Goal: Task Accomplishment & Management: Manage account settings

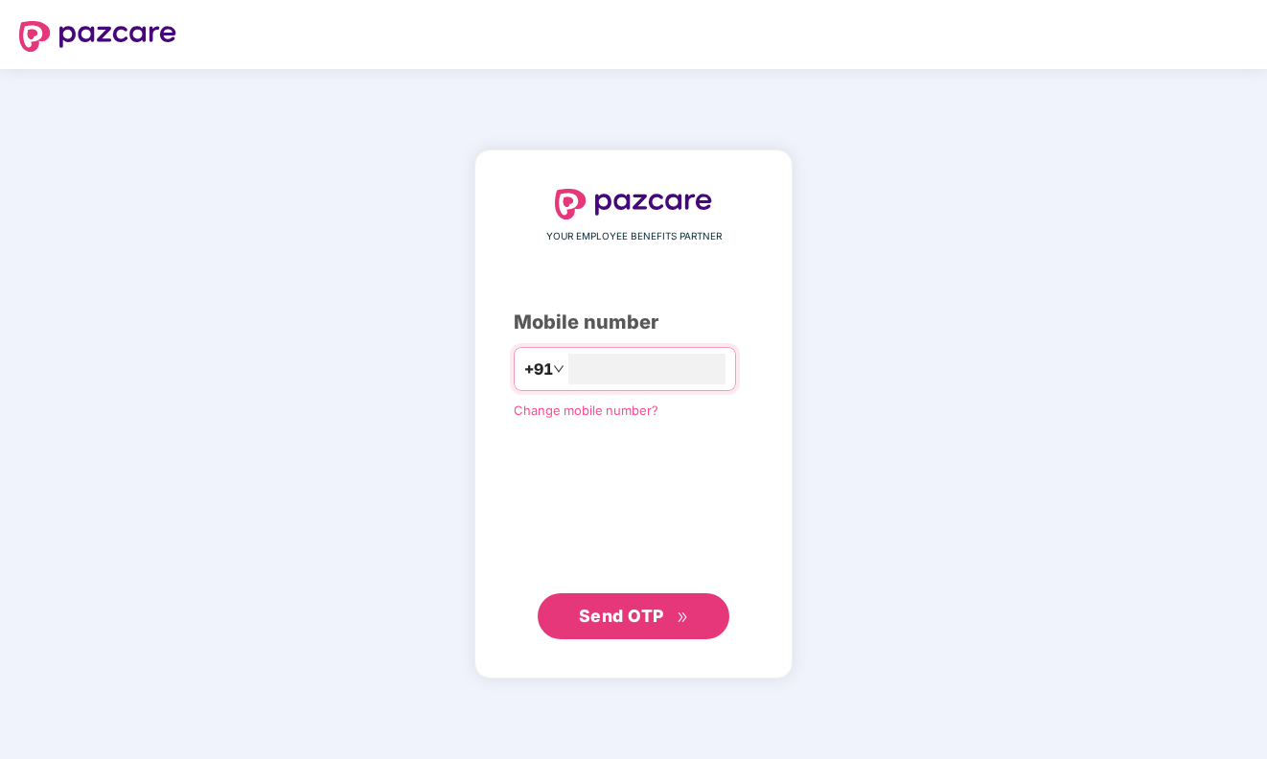
type input "**********"
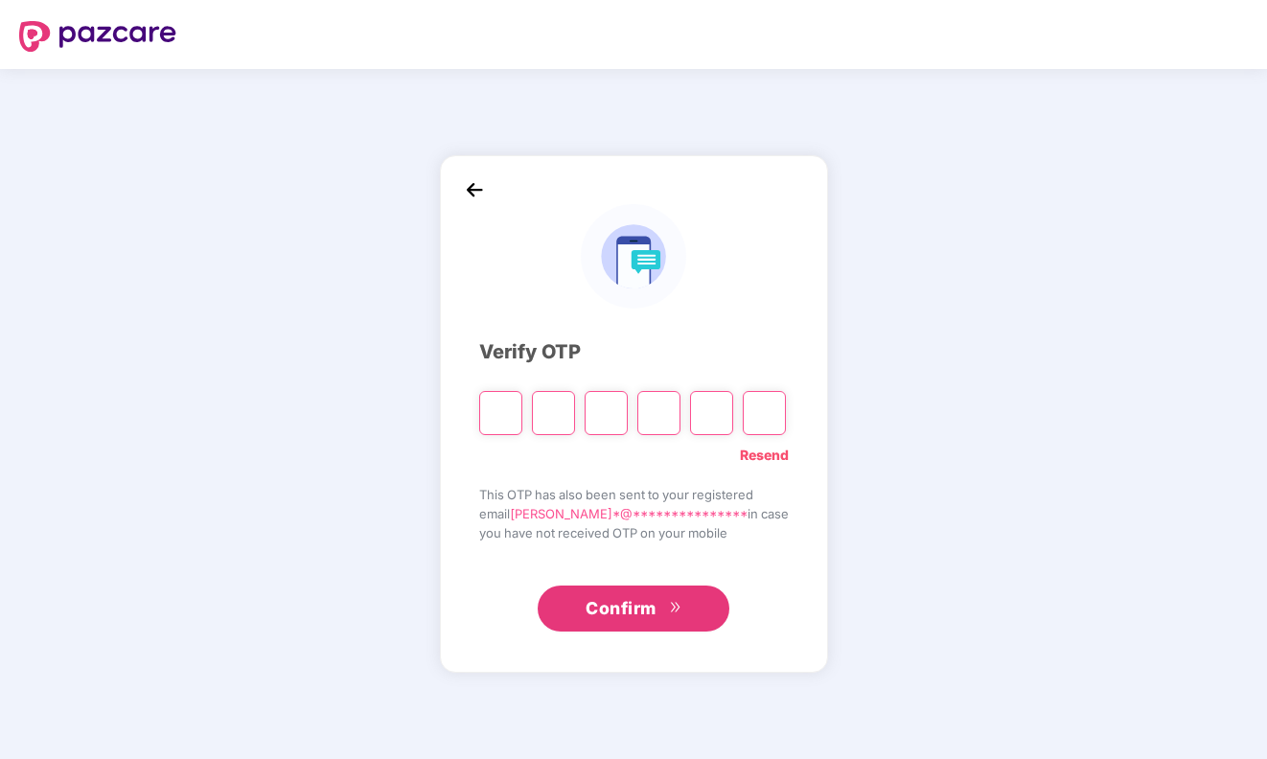
type input "*"
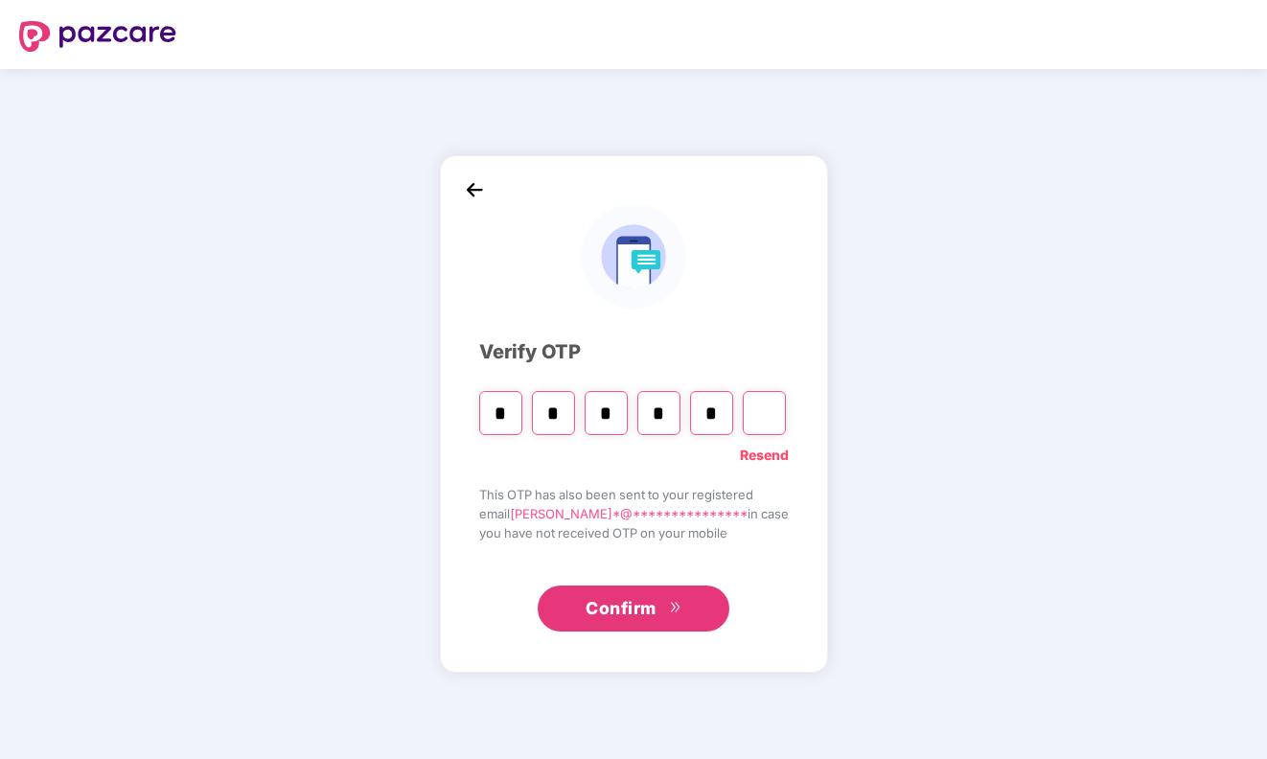
type input "*"
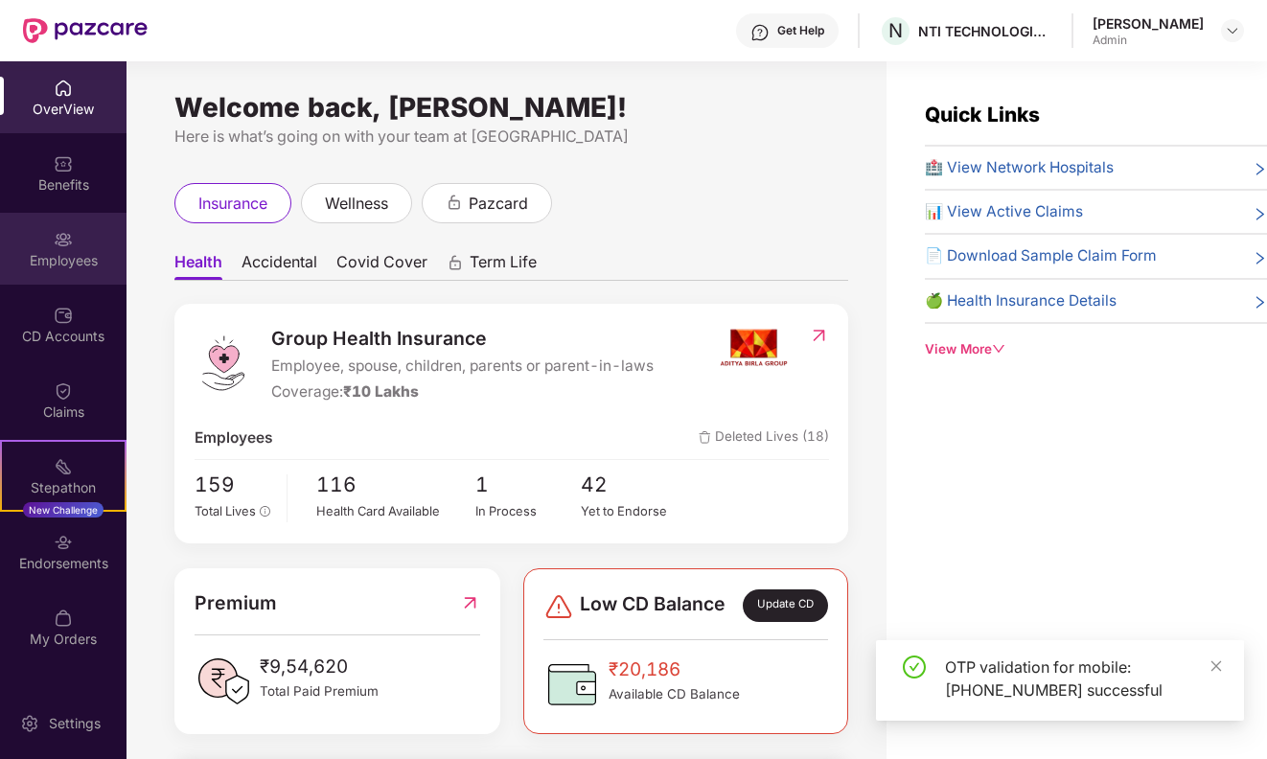
click at [65, 247] on img at bounding box center [63, 239] width 19 height 19
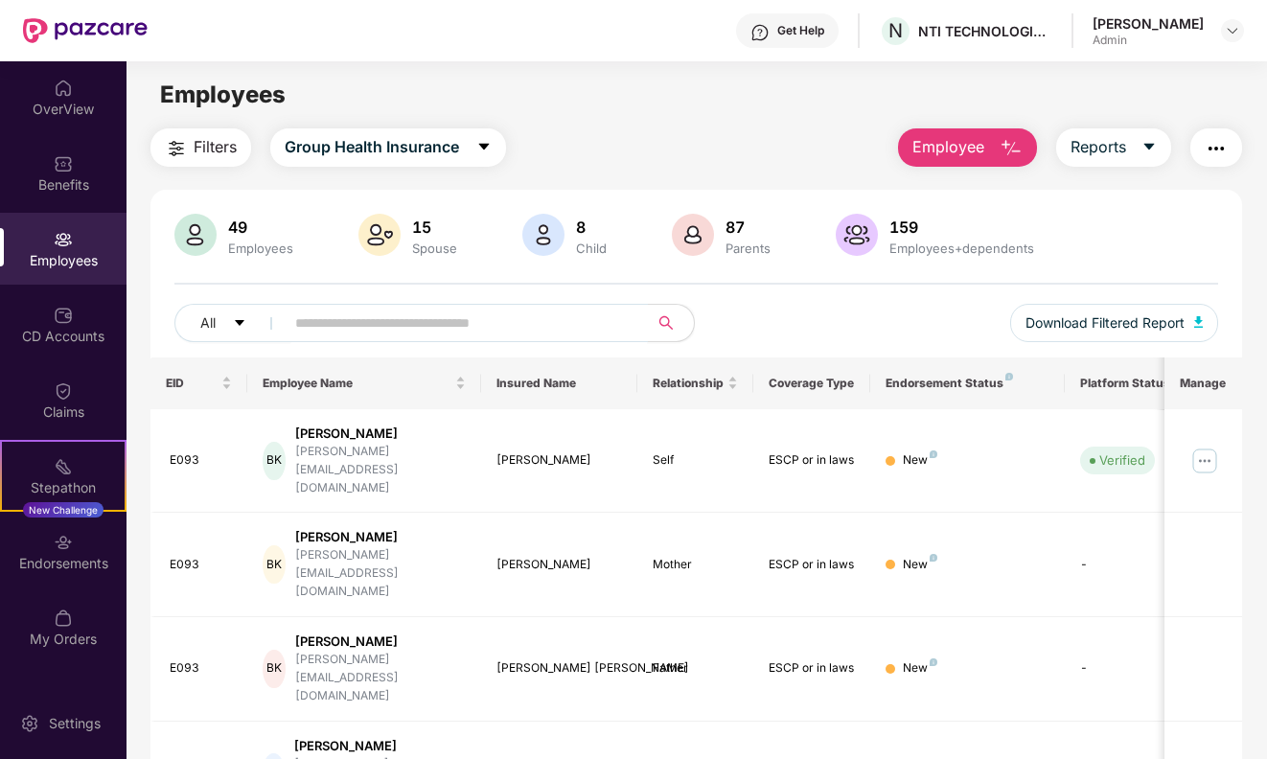
click at [332, 323] on input "text" at bounding box center [459, 323] width 328 height 29
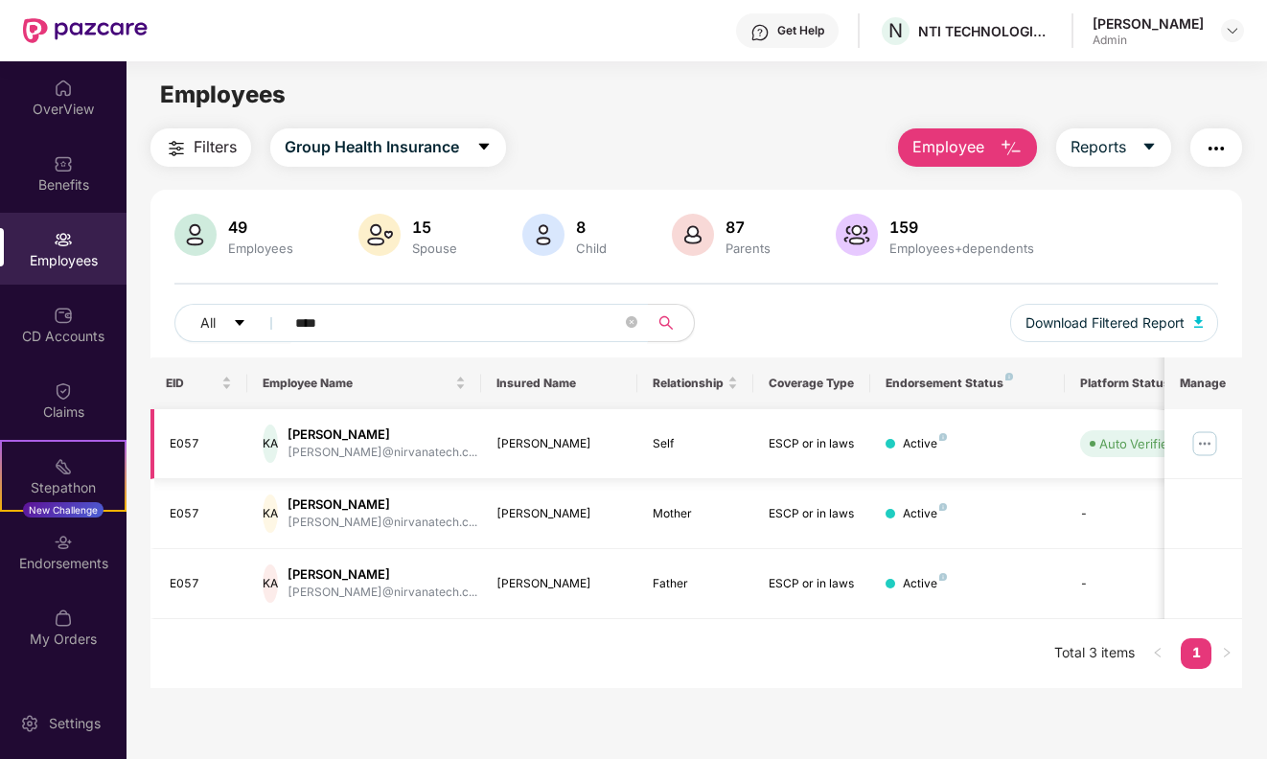
type input "****"
click at [1203, 440] on img at bounding box center [1204, 443] width 31 height 31
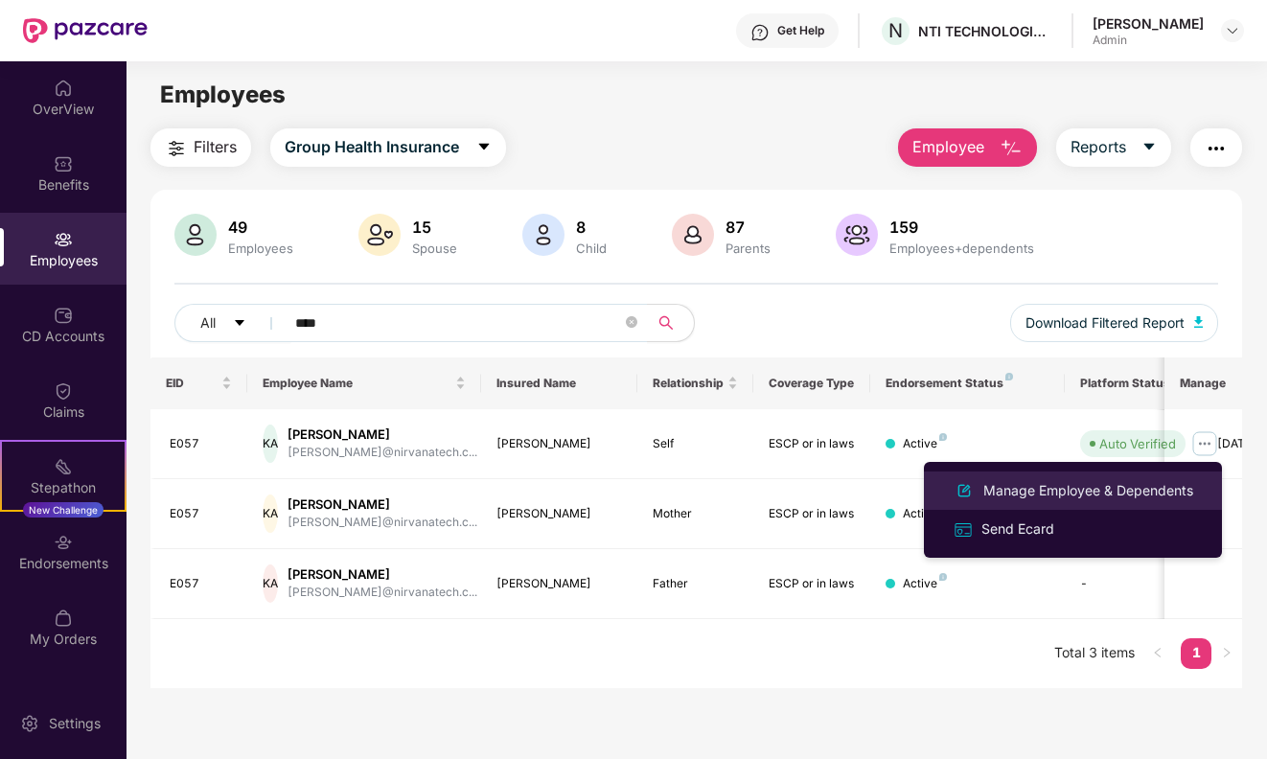
click at [1034, 487] on div "Manage Employee & Dependents" at bounding box center [1089, 490] width 218 height 21
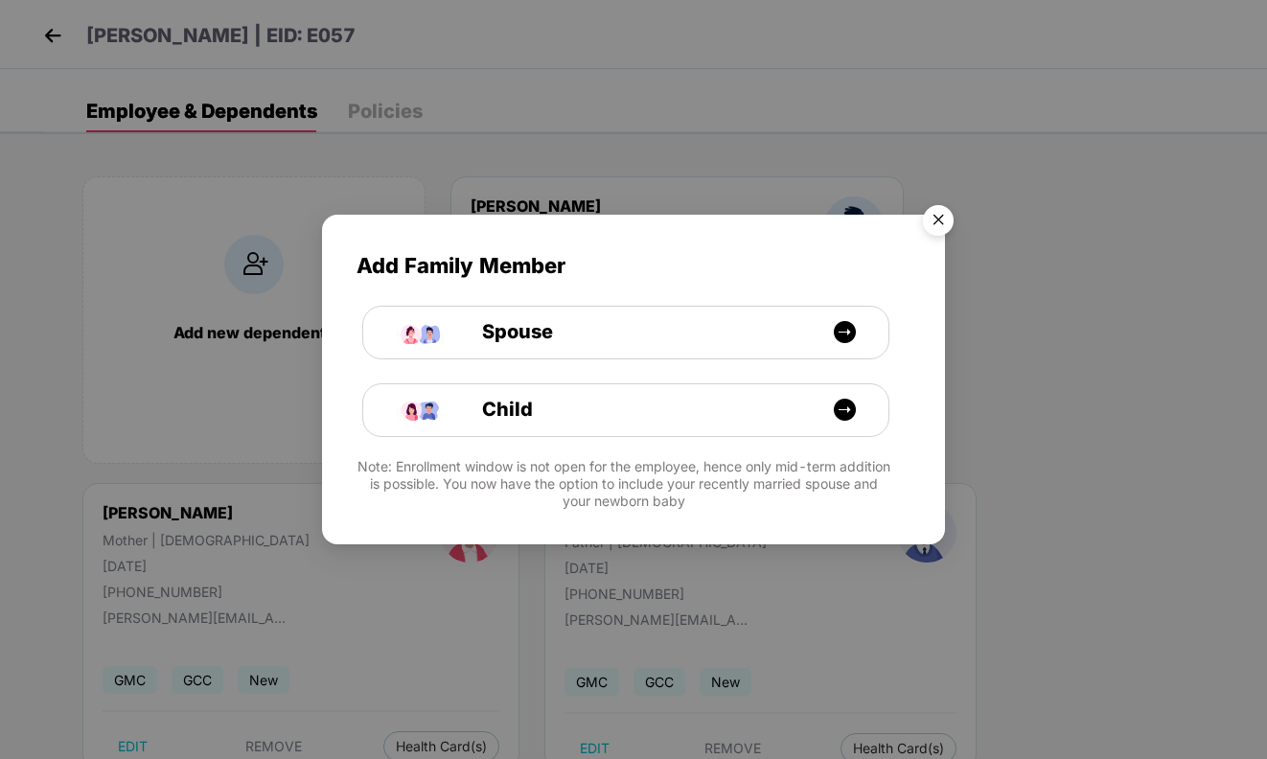
click at [935, 220] on img "Close" at bounding box center [939, 223] width 54 height 54
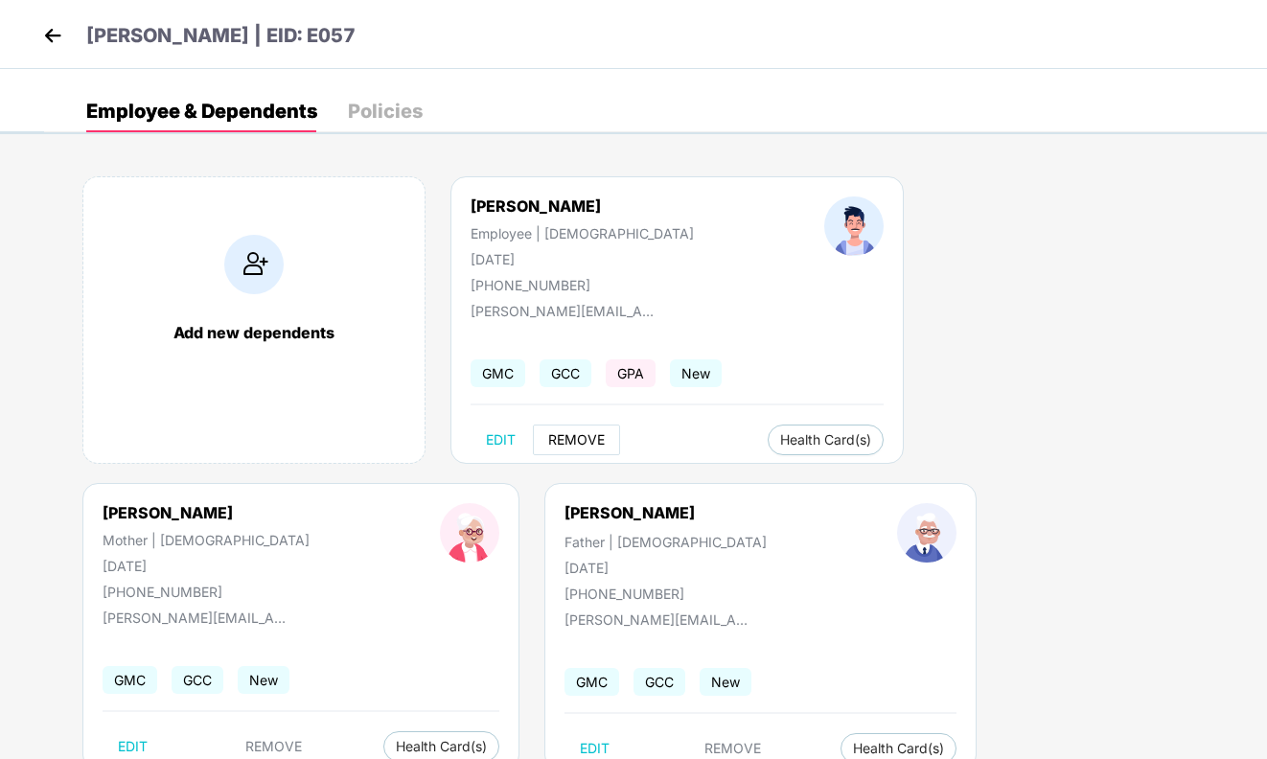
click at [589, 435] on span "REMOVE" at bounding box center [576, 439] width 57 height 15
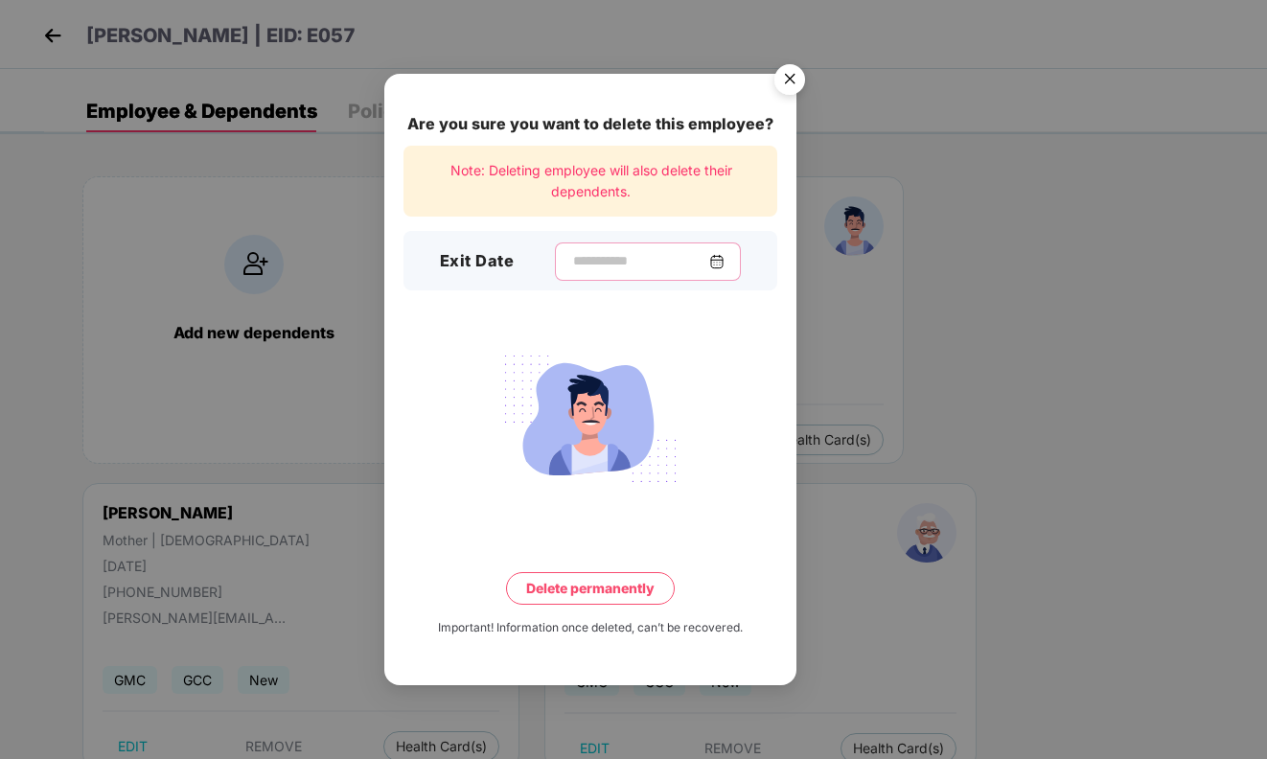
click at [658, 261] on input at bounding box center [640, 261] width 138 height 20
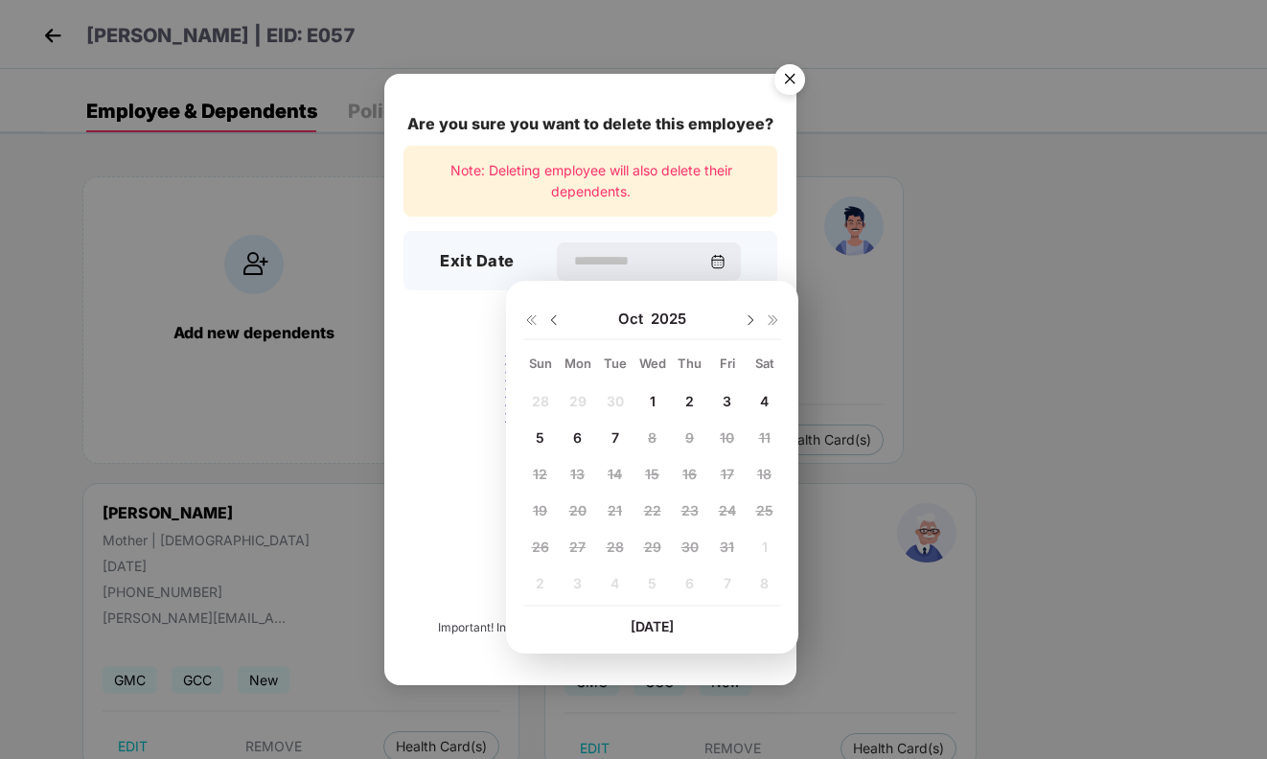
click at [616, 440] on span "7" at bounding box center [616, 437] width 8 height 16
type input "**********"
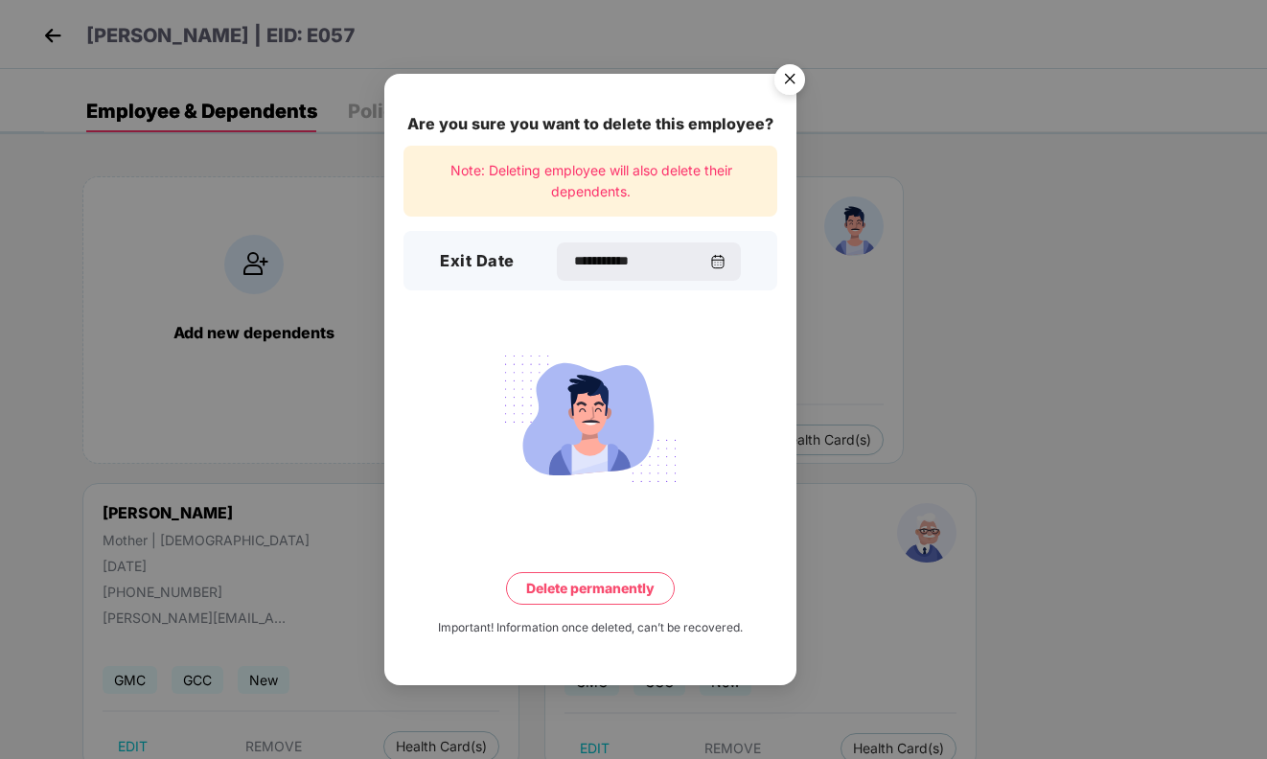
click at [583, 589] on button "Delete permanently" at bounding box center [590, 588] width 169 height 33
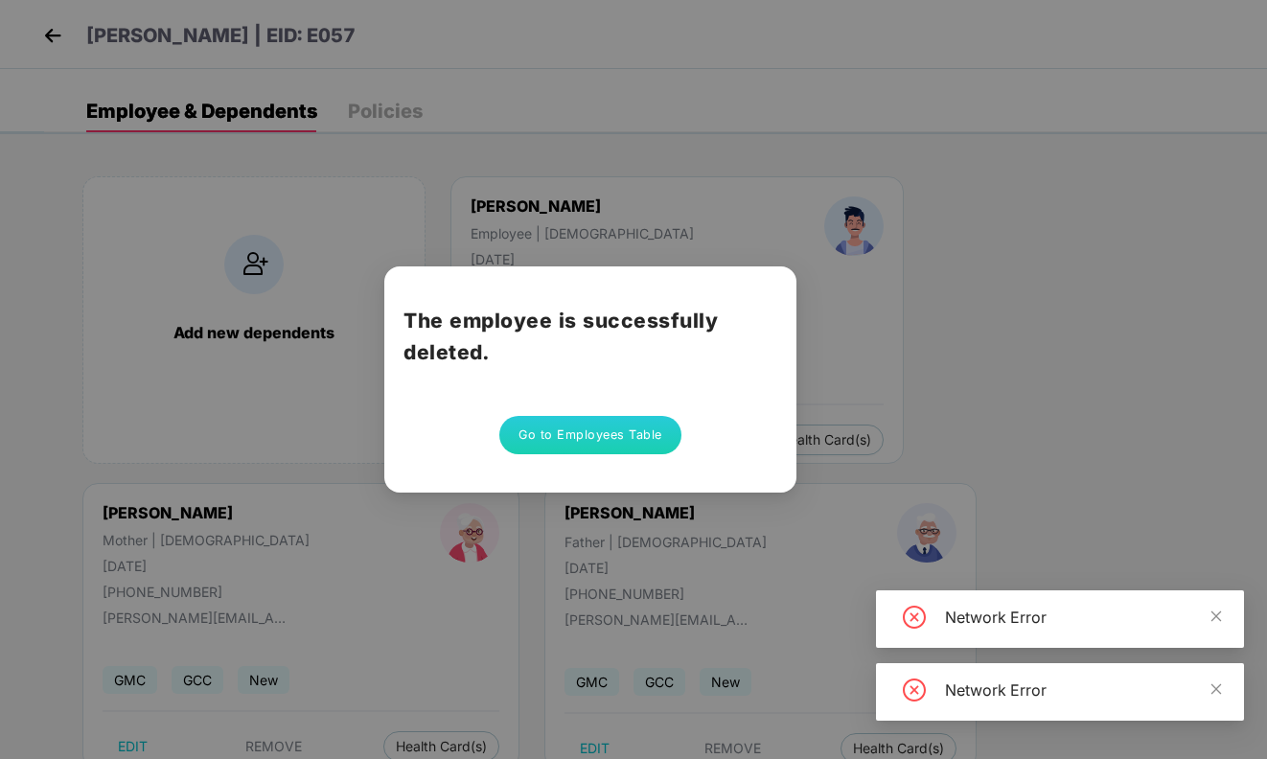
click at [590, 436] on button "Go to Employees Table" at bounding box center [590, 435] width 182 height 38
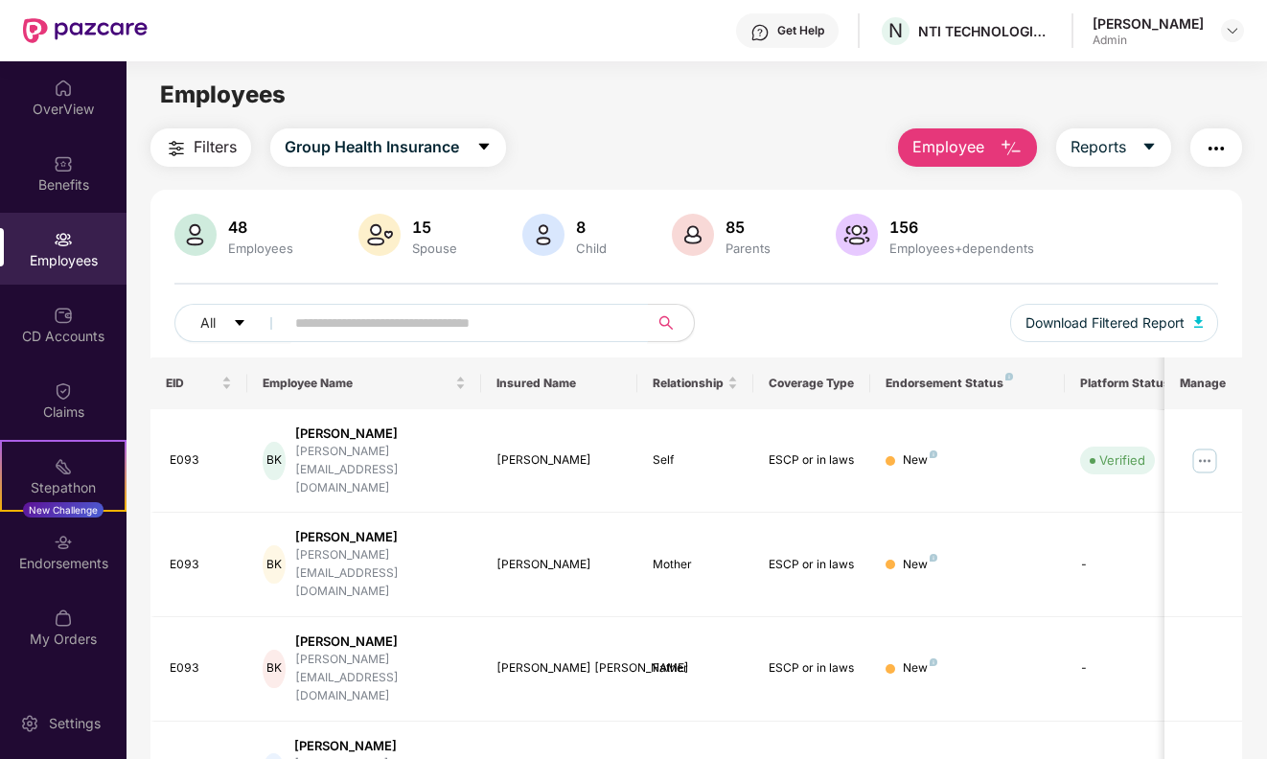
click at [387, 324] on input "text" at bounding box center [459, 323] width 328 height 29
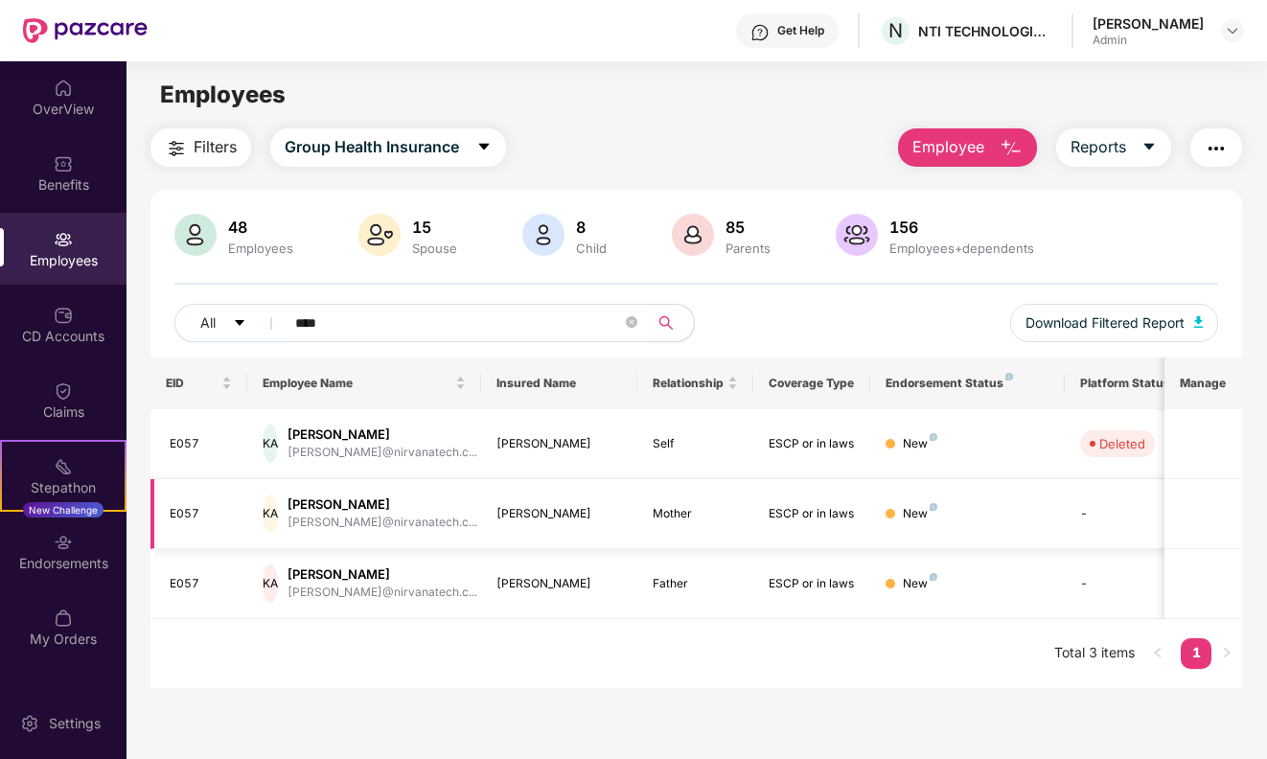
type input "****"
click at [498, 526] on td "[PERSON_NAME]" at bounding box center [559, 514] width 156 height 70
click at [381, 507] on div "[PERSON_NAME]" at bounding box center [383, 505] width 190 height 18
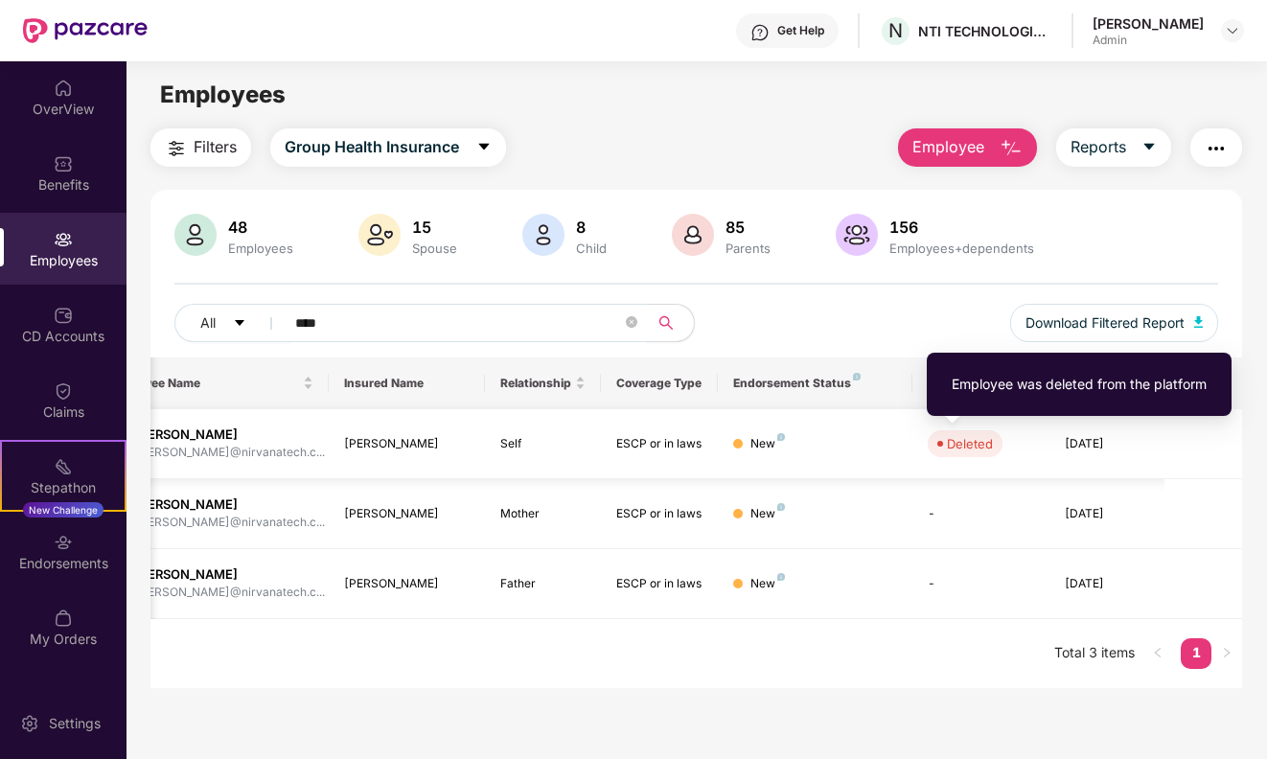
click at [963, 446] on div "Deleted" at bounding box center [970, 443] width 46 height 19
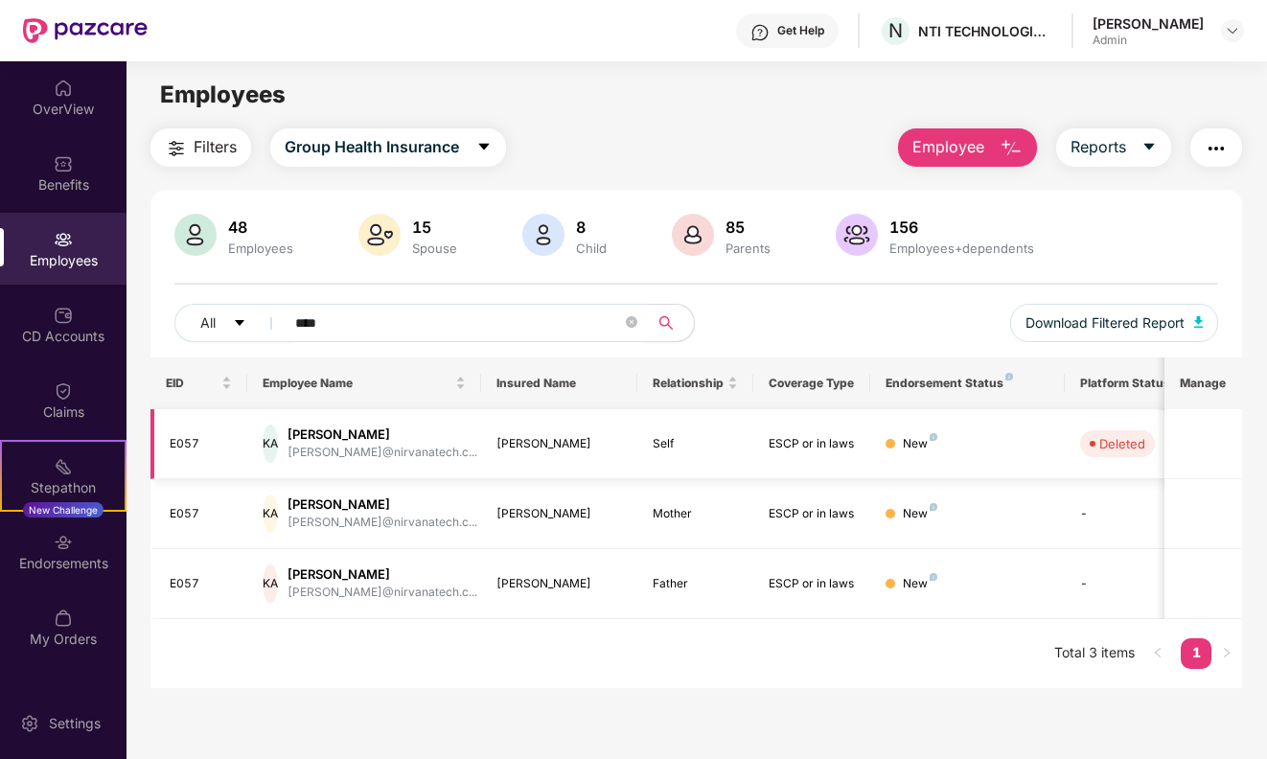
click at [332, 433] on div "[PERSON_NAME]" at bounding box center [383, 435] width 190 height 18
